Goal: Transaction & Acquisition: Purchase product/service

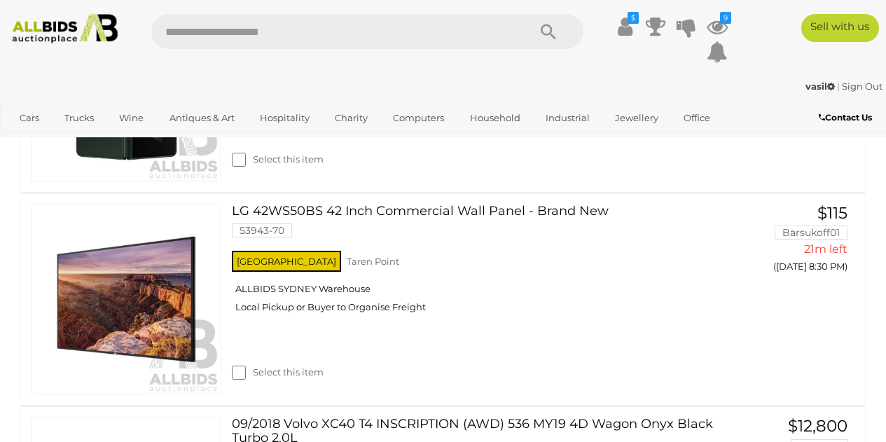
scroll to position [432, 0]
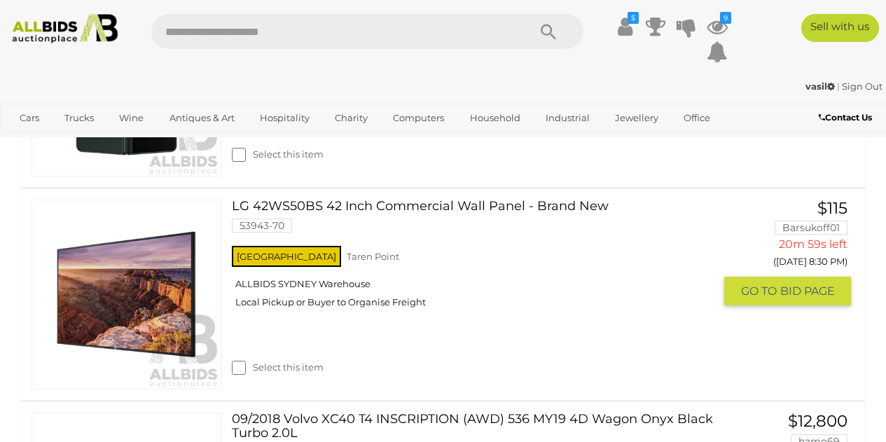
click at [386, 202] on link "LG 42WS50BS 42 Inch Commercial Wall Panel - Brand New 53943-70" at bounding box center [478, 221] width 472 height 43
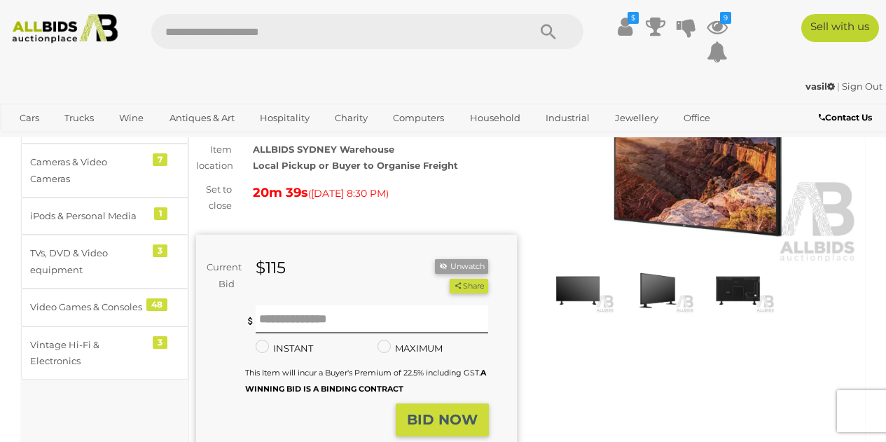
scroll to position [125, 0]
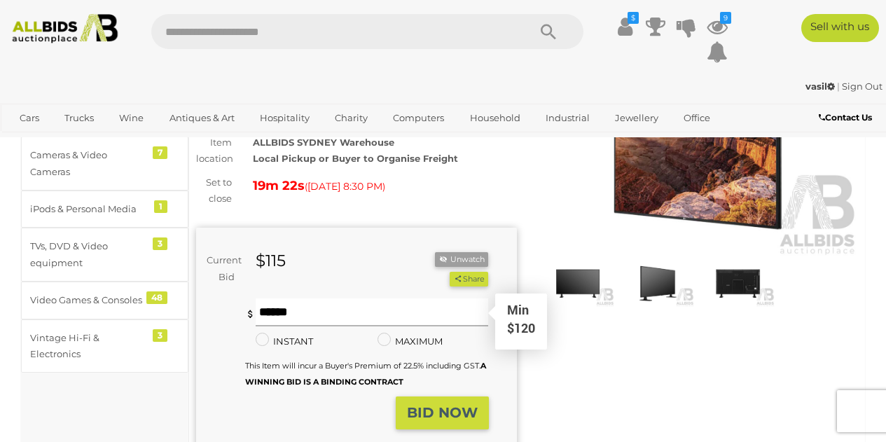
click at [393, 315] on input "text" at bounding box center [372, 313] width 233 height 28
type input "***"
click at [453, 418] on strong "BID NOW" at bounding box center [442, 412] width 71 height 17
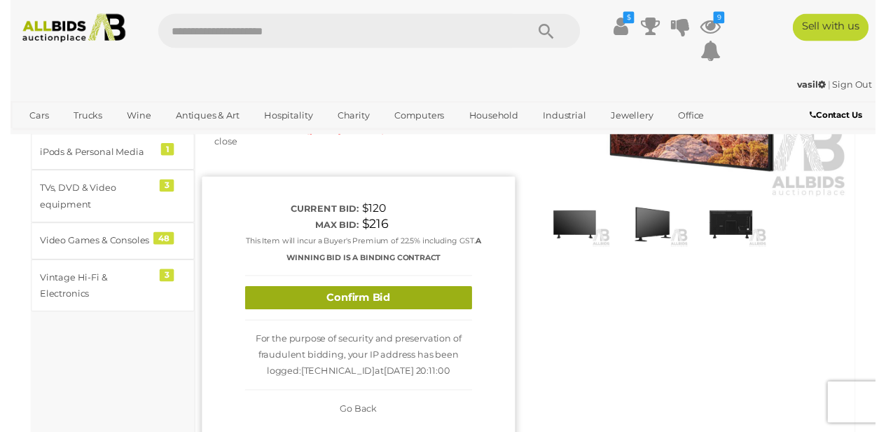
scroll to position [177, 0]
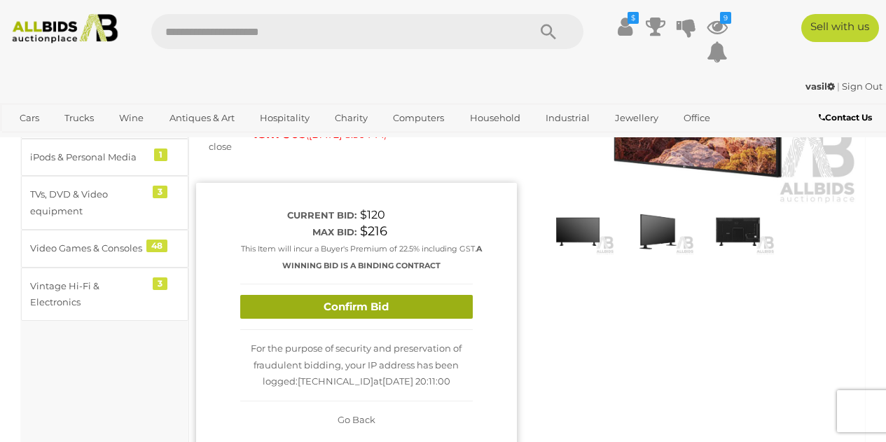
click at [346, 303] on button "Confirm Bid" at bounding box center [356, 307] width 233 height 25
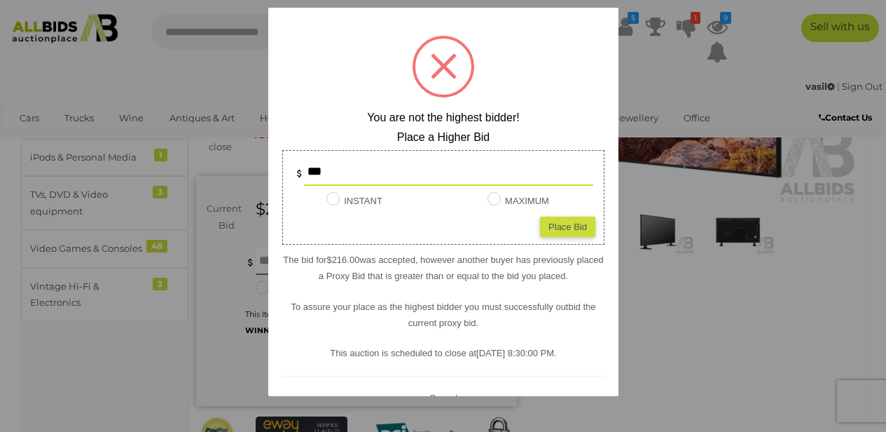
click at [434, 62] on span at bounding box center [444, 66] width 26 height 26
click at [681, 216] on div at bounding box center [443, 216] width 886 height 432
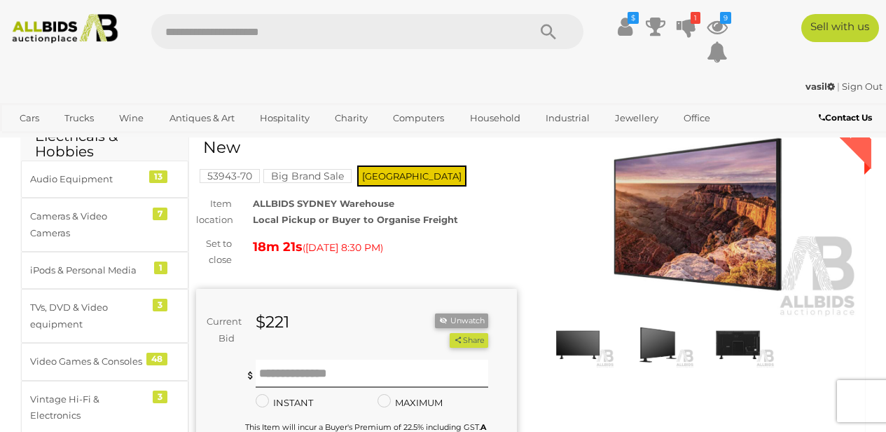
scroll to position [0, 0]
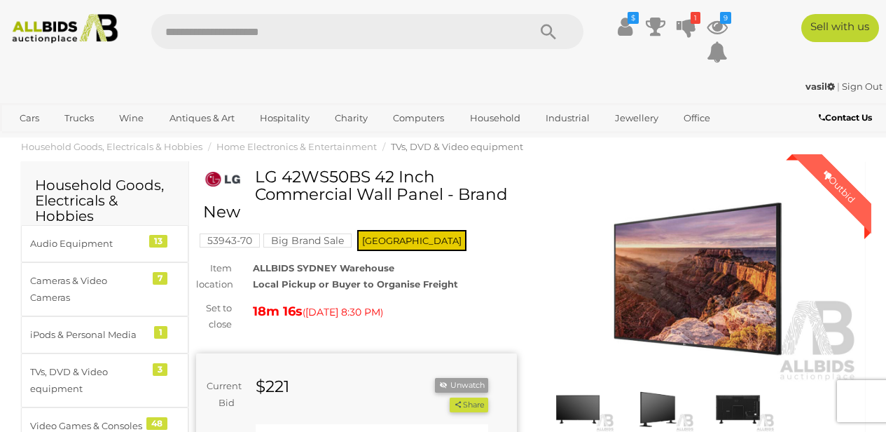
drag, startPoint x: 254, startPoint y: 174, endPoint x: 432, endPoint y: 172, distance: 178.0
click at [432, 172] on div "LG 42WS50BS 42 Inch Commercial Wall Panel - Brand New" at bounding box center [358, 200] width 310 height 64
copy div "LG 42WS50BS 42 Inch"
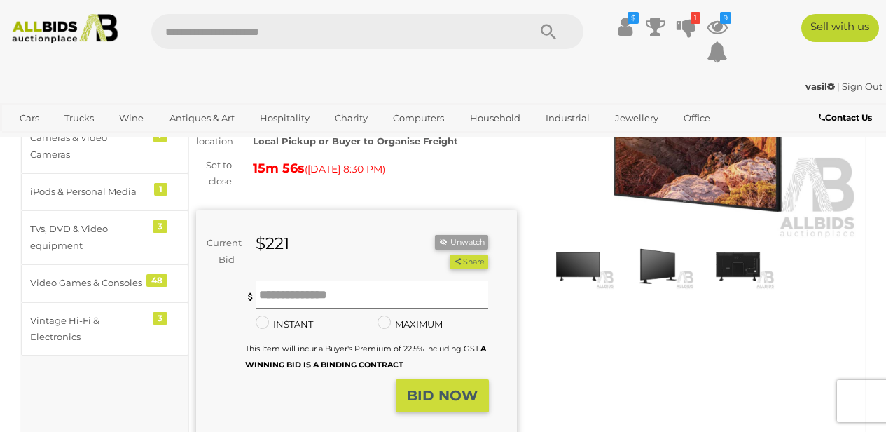
scroll to position [154, 0]
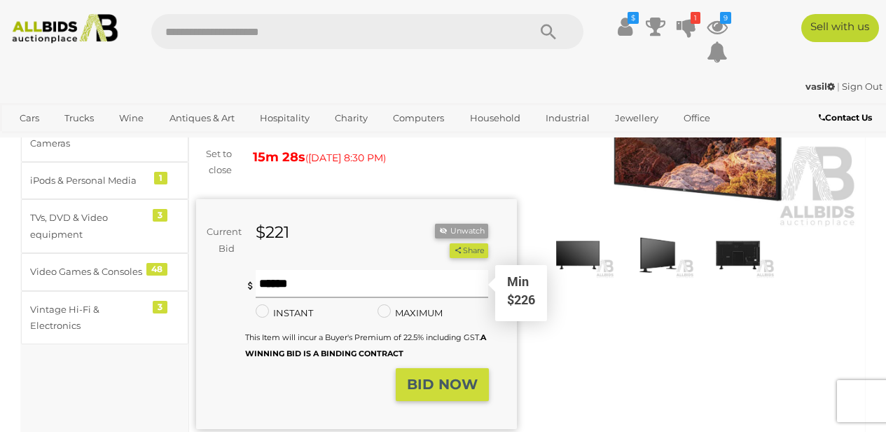
click at [375, 282] on input "text" at bounding box center [372, 284] width 233 height 28
type input "***"
click at [446, 380] on strong "BID NOW" at bounding box center [442, 384] width 71 height 17
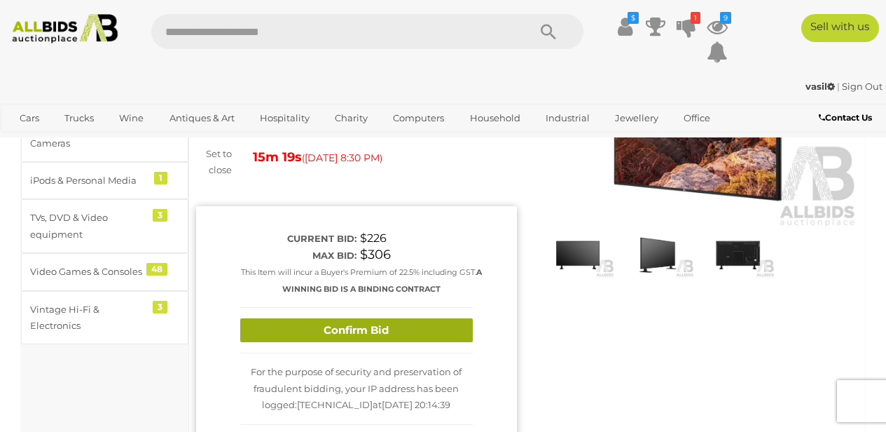
click at [357, 329] on button "Confirm Bid" at bounding box center [356, 330] width 233 height 25
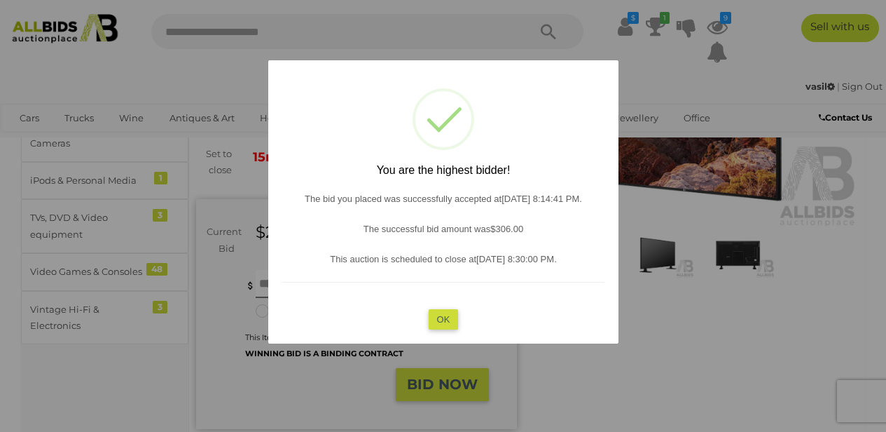
click at [447, 315] on button "OK" at bounding box center [443, 319] width 30 height 20
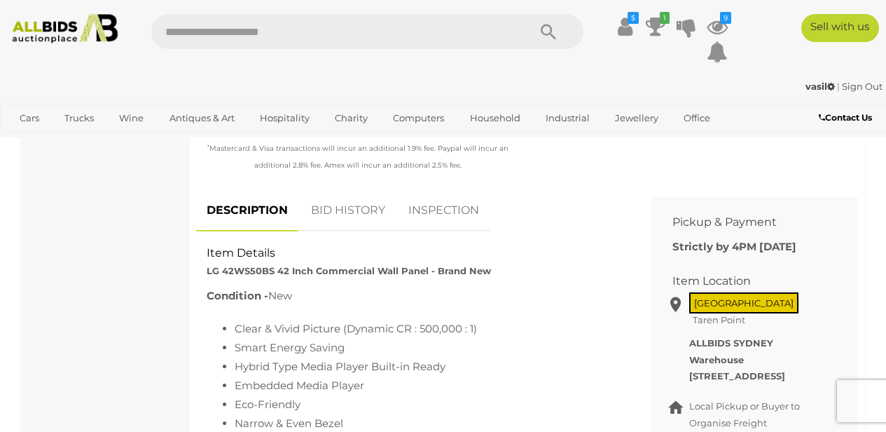
scroll to position [489, 0]
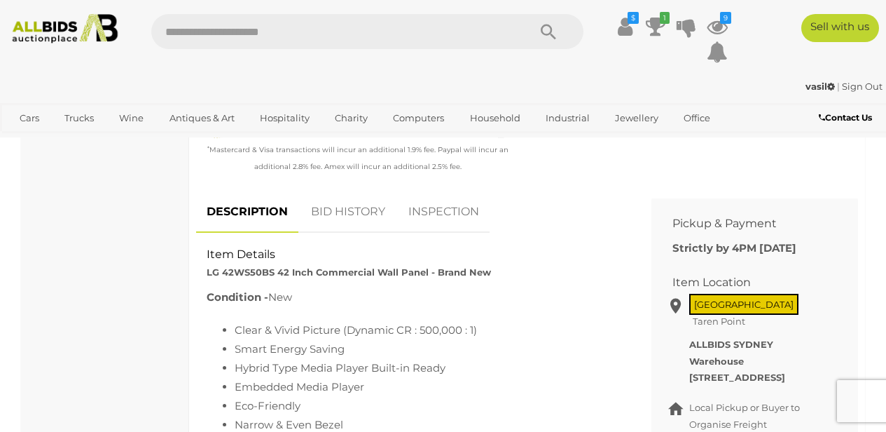
click at [352, 212] on link "BID HISTORY" at bounding box center [348, 211] width 95 height 41
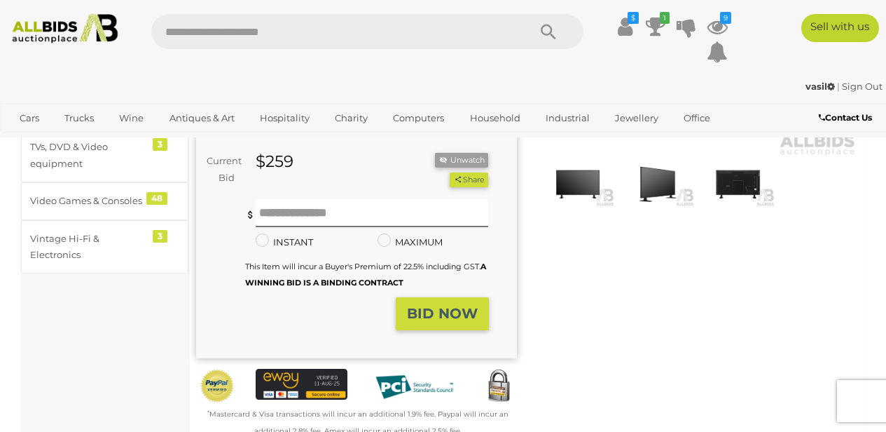
scroll to position [0, 0]
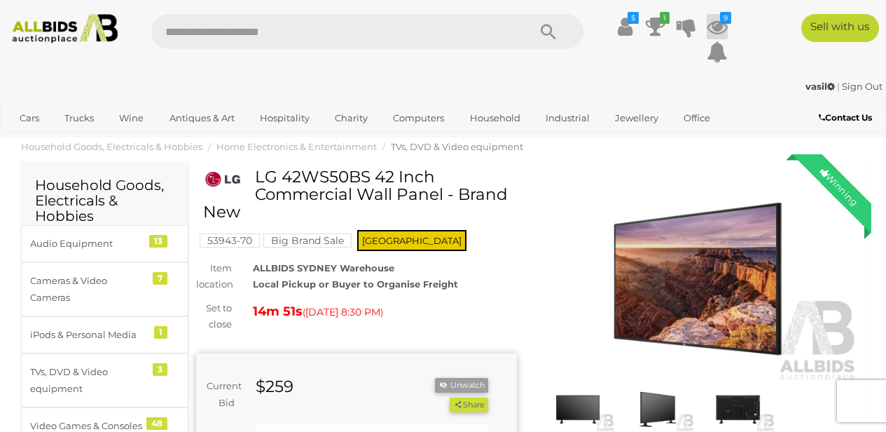
click at [718, 24] on icon at bounding box center [717, 26] width 21 height 25
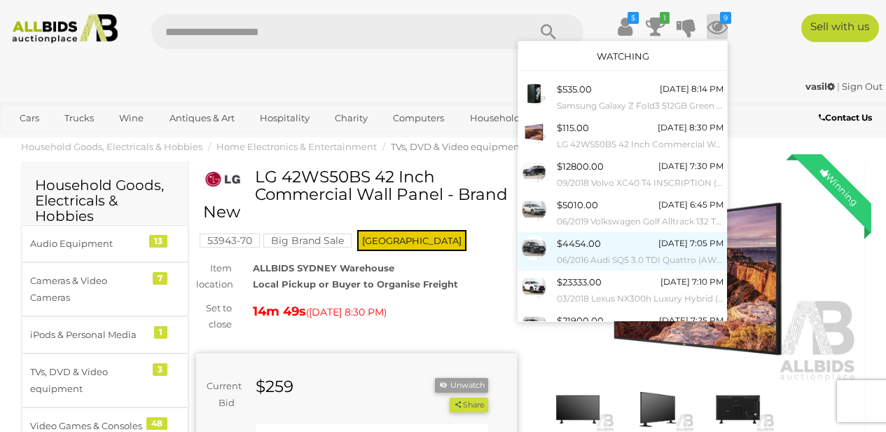
scroll to position [121, 0]
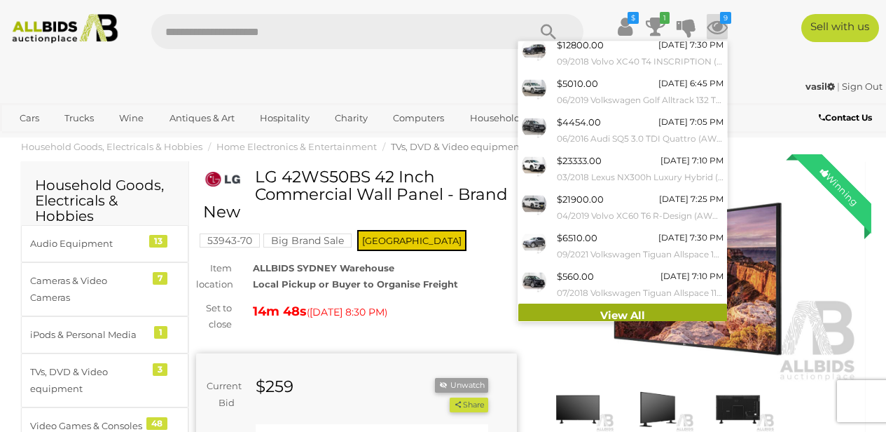
click at [623, 313] on link "View All" at bounding box center [623, 315] width 209 height 25
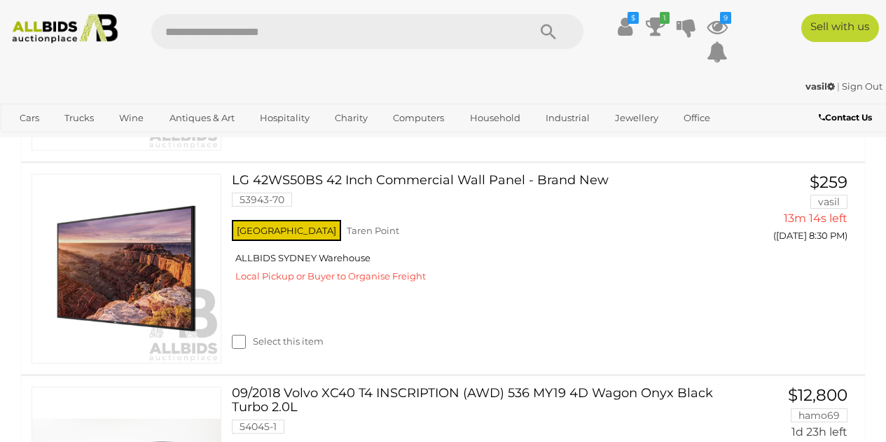
scroll to position [452, 0]
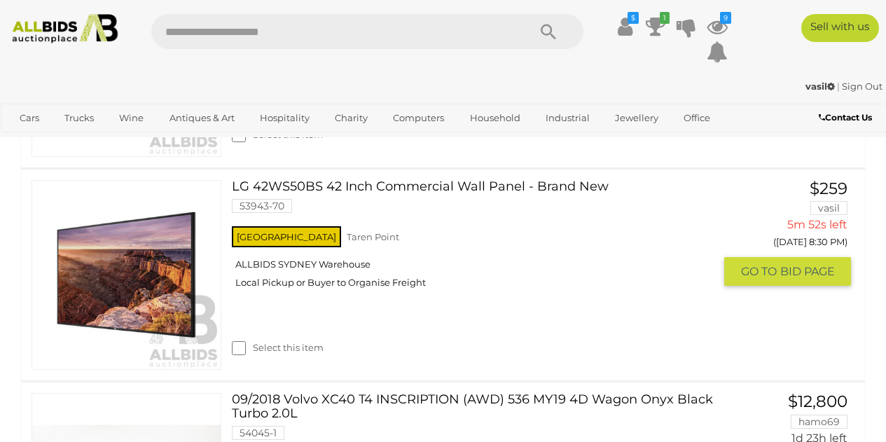
click at [475, 191] on link "LG 42WS50BS 42 Inch Commercial Wall Panel - Brand New 53943-70" at bounding box center [478, 201] width 472 height 43
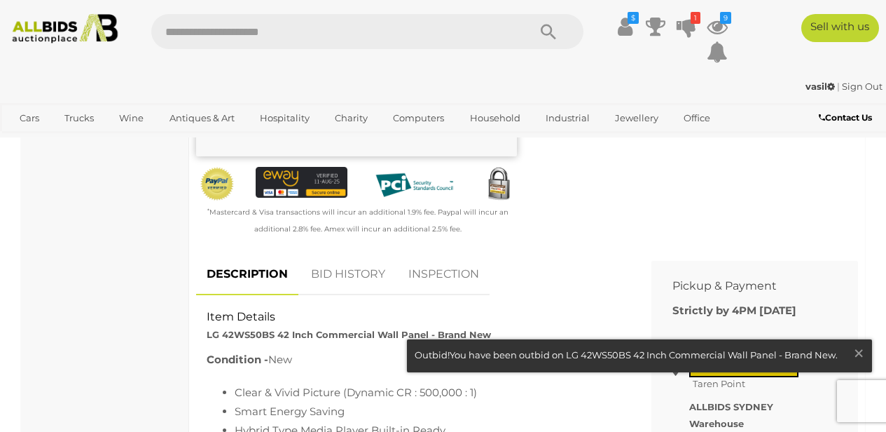
scroll to position [427, 0]
click at [348, 270] on link "BID HISTORY" at bounding box center [348, 273] width 95 height 41
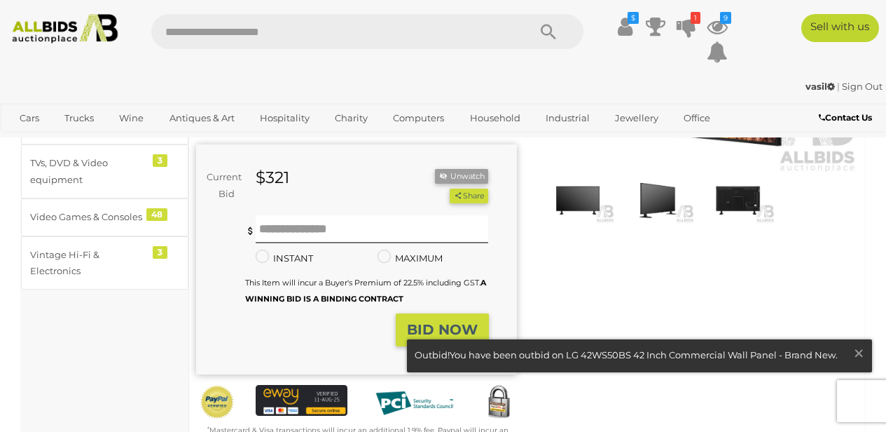
scroll to position [208, 0]
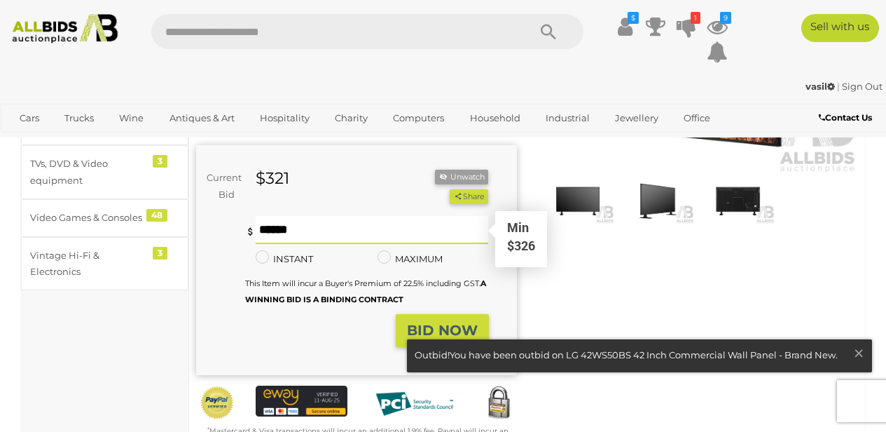
click at [341, 235] on input "text" at bounding box center [372, 230] width 233 height 28
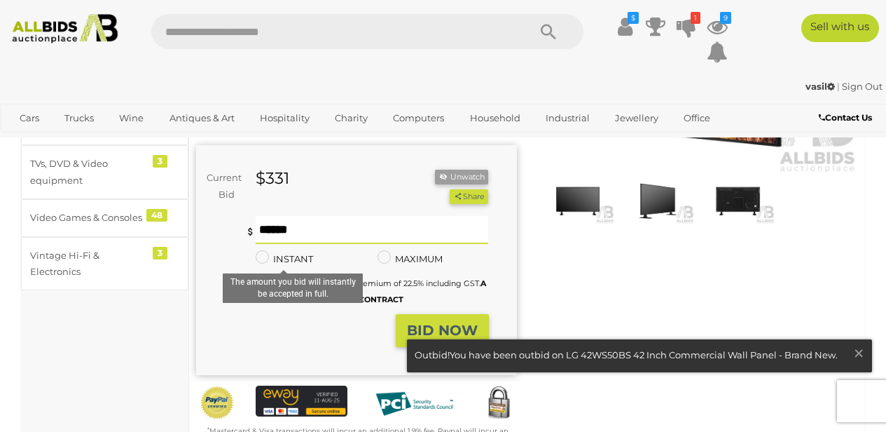
type input "***"
click at [441, 324] on strong "BID NOW" at bounding box center [442, 330] width 71 height 17
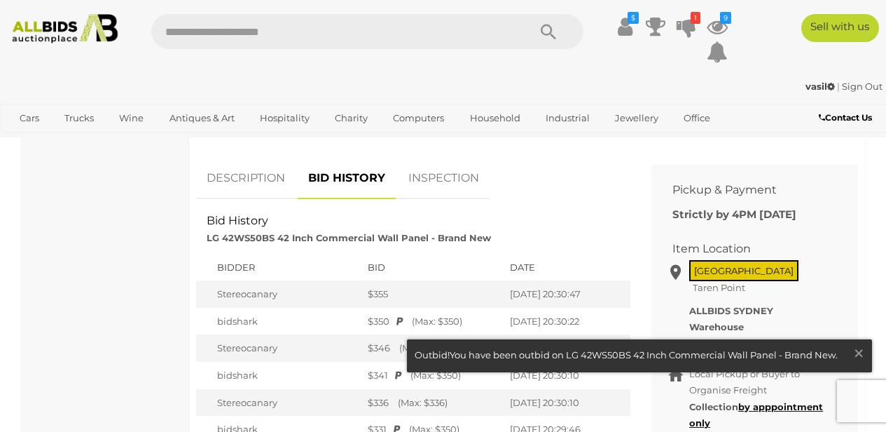
scroll to position [544, 0]
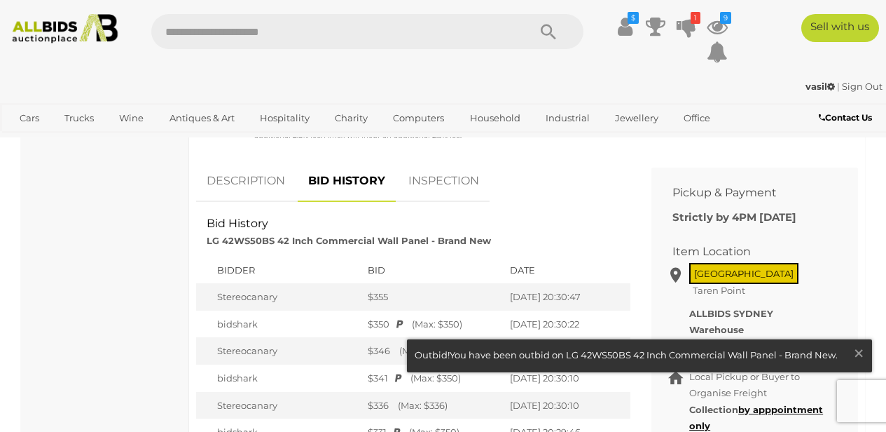
click at [226, 173] on link "DESCRIPTION" at bounding box center [246, 180] width 100 height 41
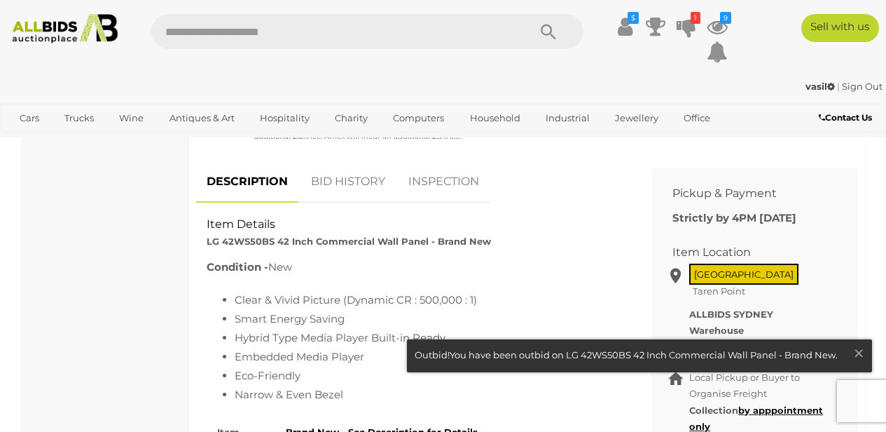
scroll to position [542, 0]
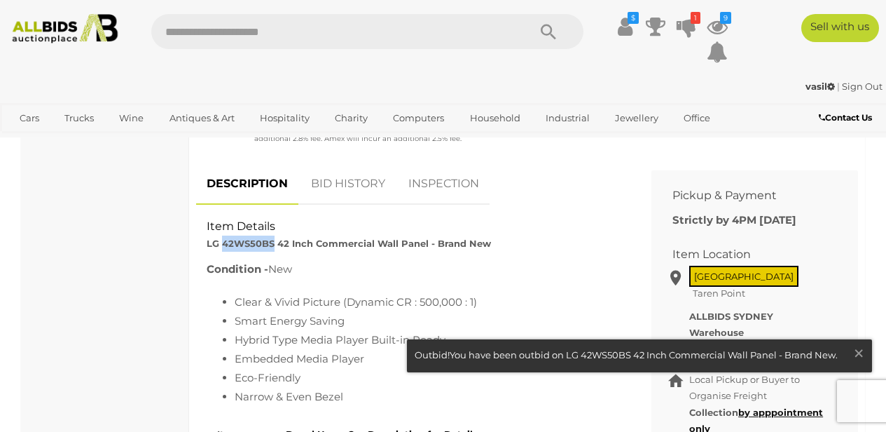
drag, startPoint x: 221, startPoint y: 242, endPoint x: 271, endPoint y: 240, distance: 49.8
click at [271, 240] on strong "LG 42WS50BS 42 Inch Commercial Wall Panel - Brand New" at bounding box center [349, 243] width 284 height 11
drag, startPoint x: 271, startPoint y: 240, endPoint x: 209, endPoint y: 251, distance: 63.2
click at [209, 251] on div "Item Details LG 42WS50BS 42 Inch Commercial Wall Panel - Brand New" at bounding box center [413, 236] width 434 height 34
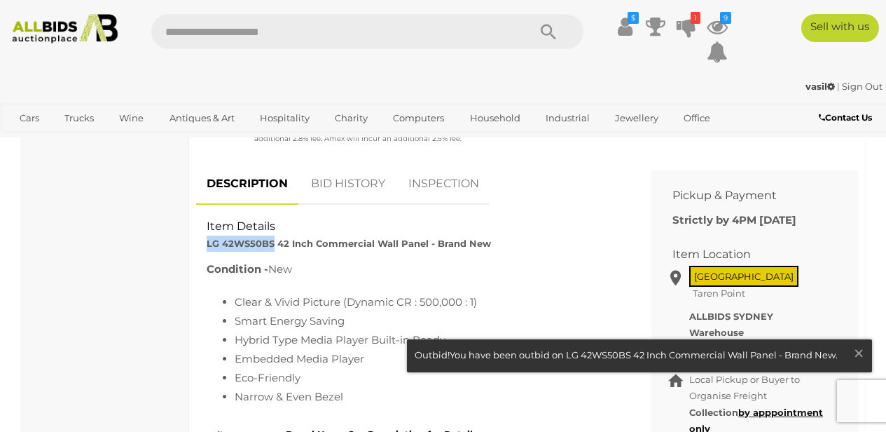
copy strong "LG 42WS50BS"
click at [584, 233] on div "Item Details LG 42WS50BS 42 Inch Commercial Wall Panel - Brand New" at bounding box center [413, 236] width 434 height 34
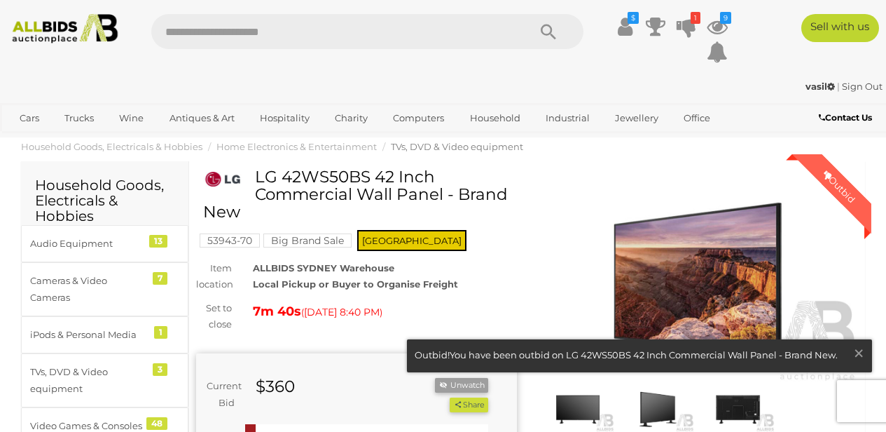
scroll to position [66, 0]
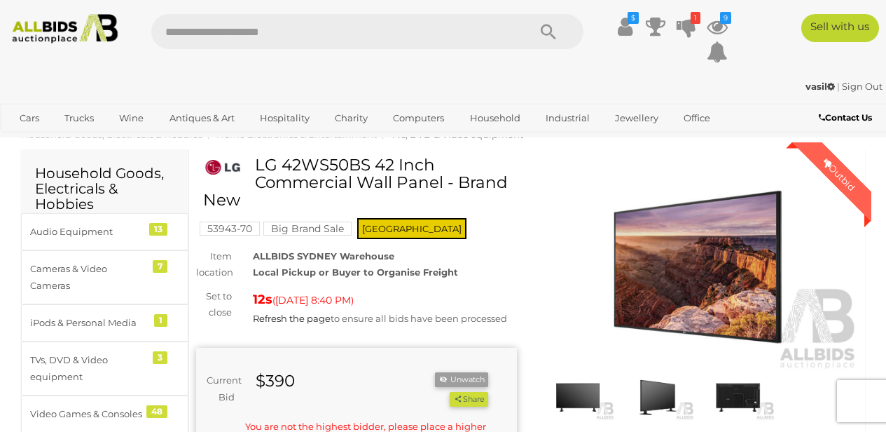
scroll to position [107, 0]
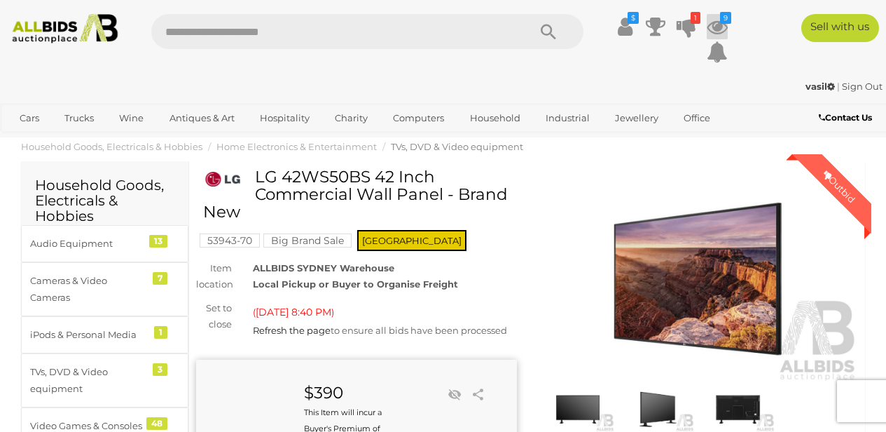
click at [721, 22] on icon "9" at bounding box center [725, 18] width 11 height 12
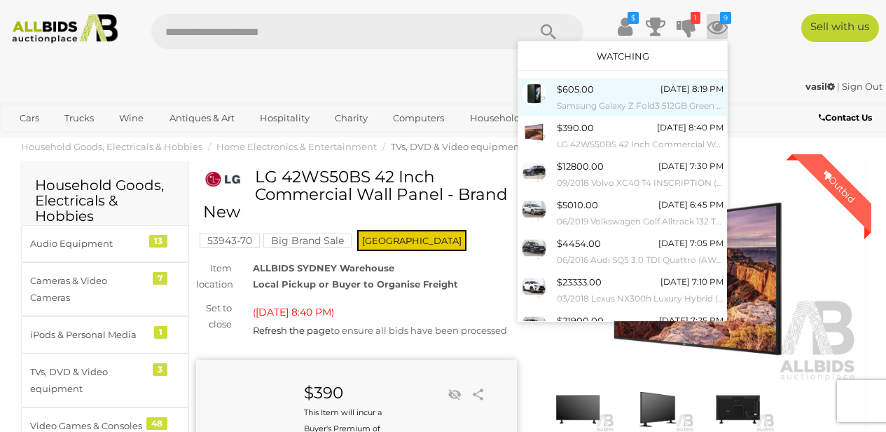
click at [608, 88] on div "$605.00 [DATE] 8:19 PM Samsung Galaxy Z Fold3 512GB Green - ORP $2,649 - Brand …" at bounding box center [640, 97] width 167 height 32
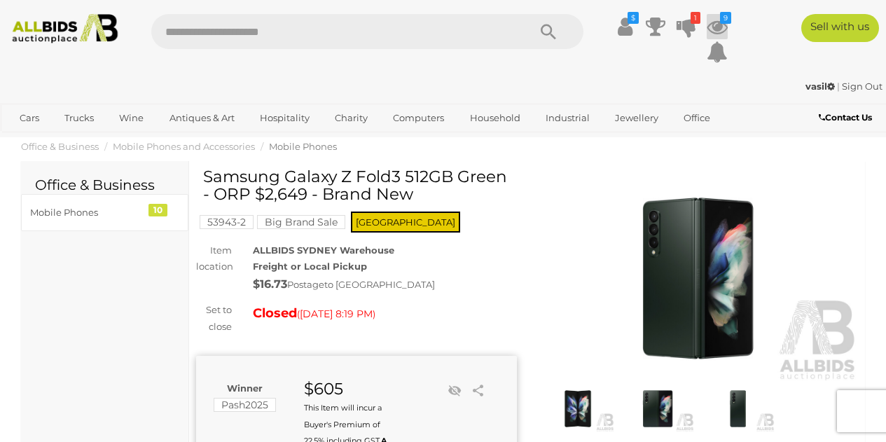
click at [718, 26] on icon at bounding box center [717, 26] width 21 height 25
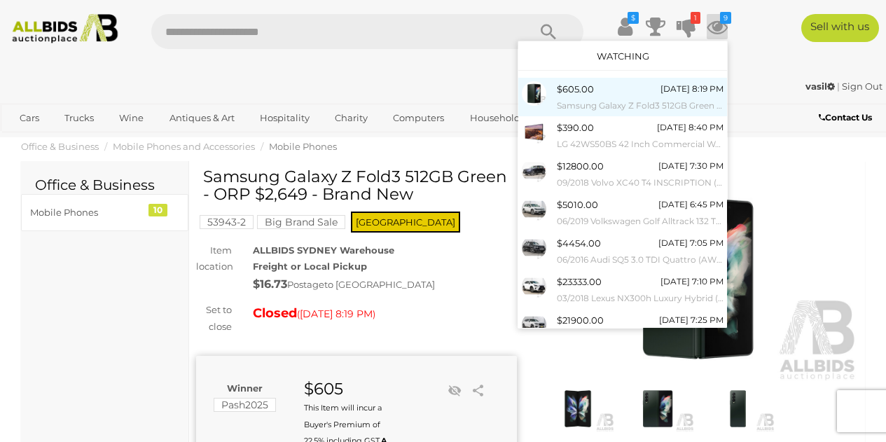
drag, startPoint x: 601, startPoint y: 95, endPoint x: 584, endPoint y: 92, distance: 17.6
click at [584, 92] on span "$605.00" at bounding box center [575, 88] width 37 height 11
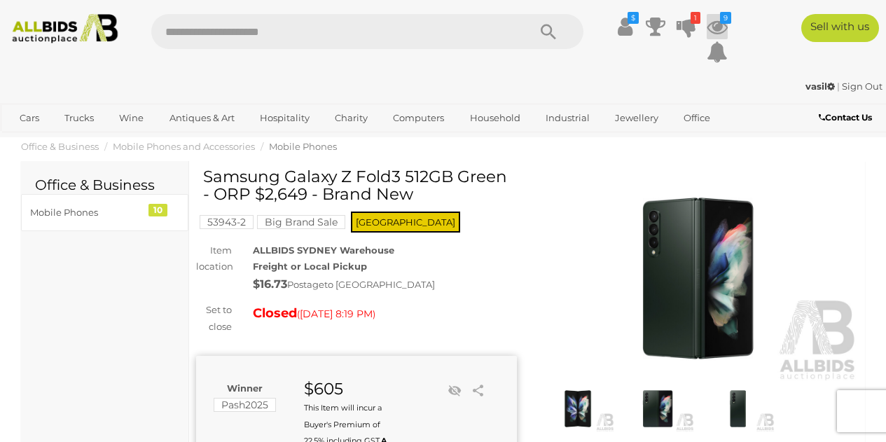
click at [712, 18] on icon at bounding box center [717, 26] width 21 height 25
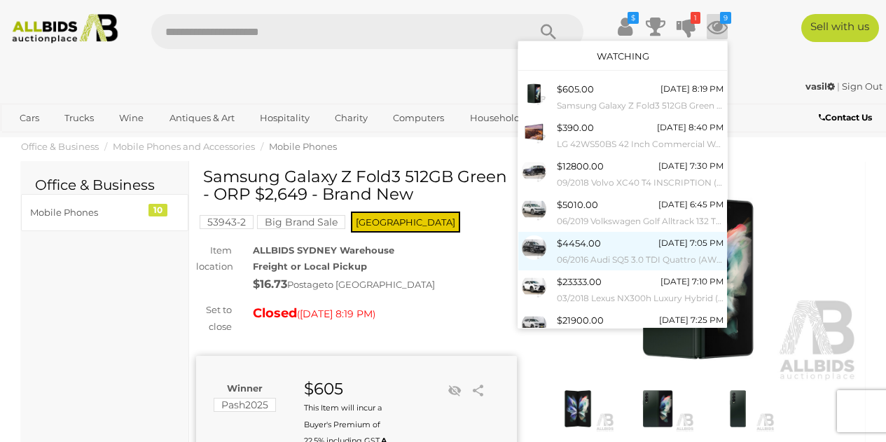
scroll to position [121, 0]
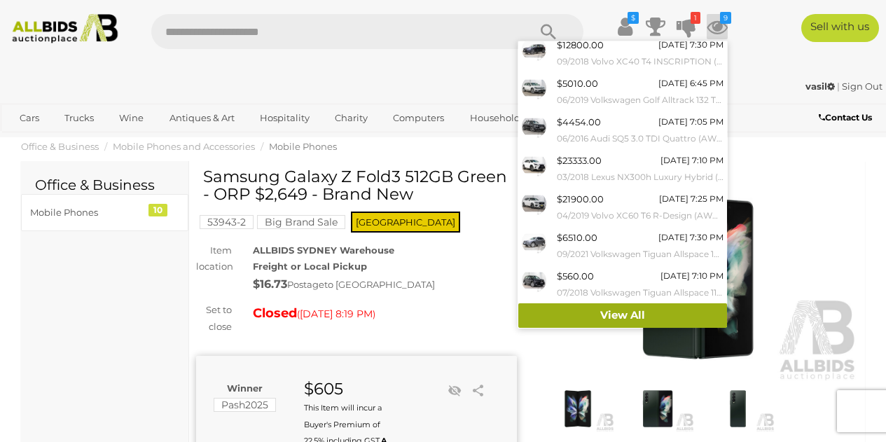
click at [616, 311] on link "View All" at bounding box center [623, 315] width 209 height 25
